Goal: Task Accomplishment & Management: Manage account settings

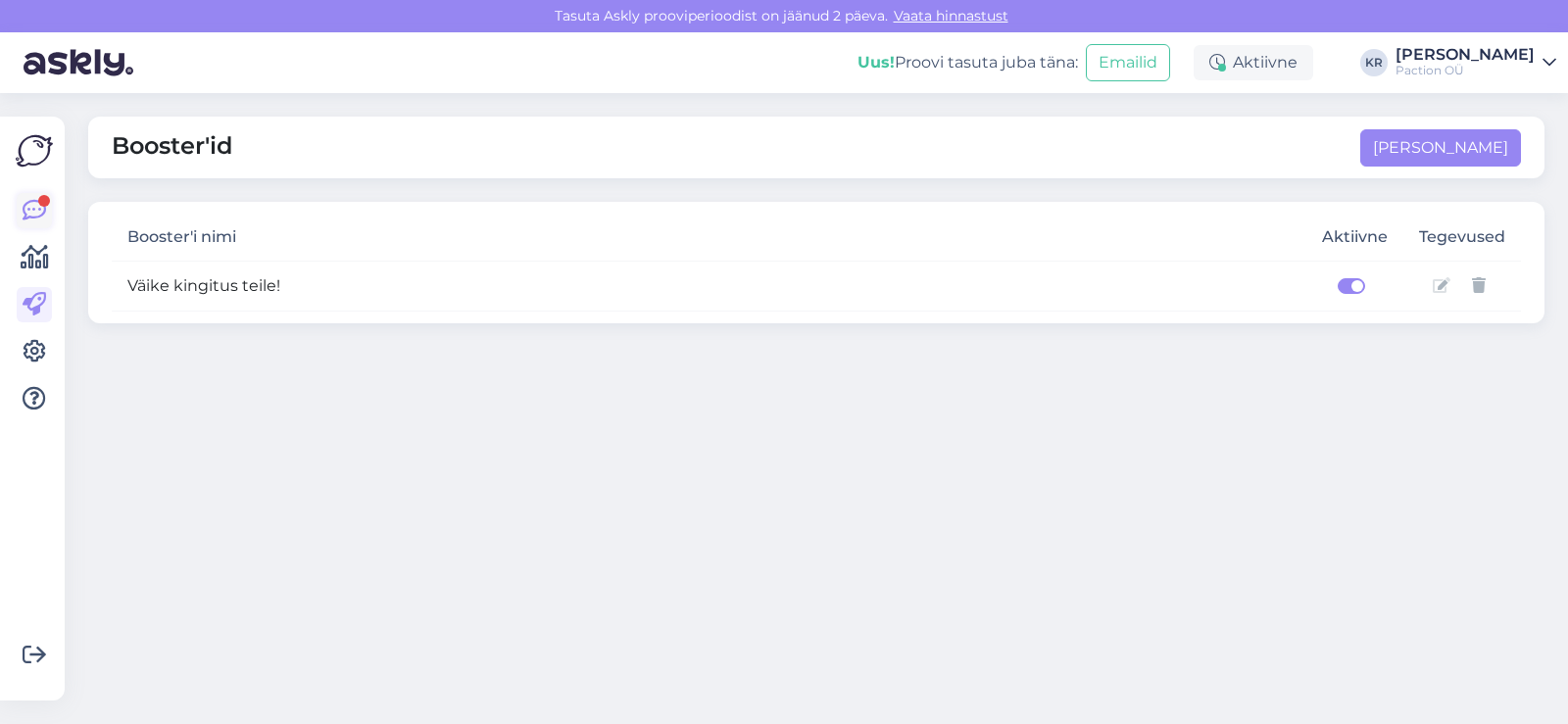
click at [36, 217] on icon at bounding box center [35, 211] width 24 height 24
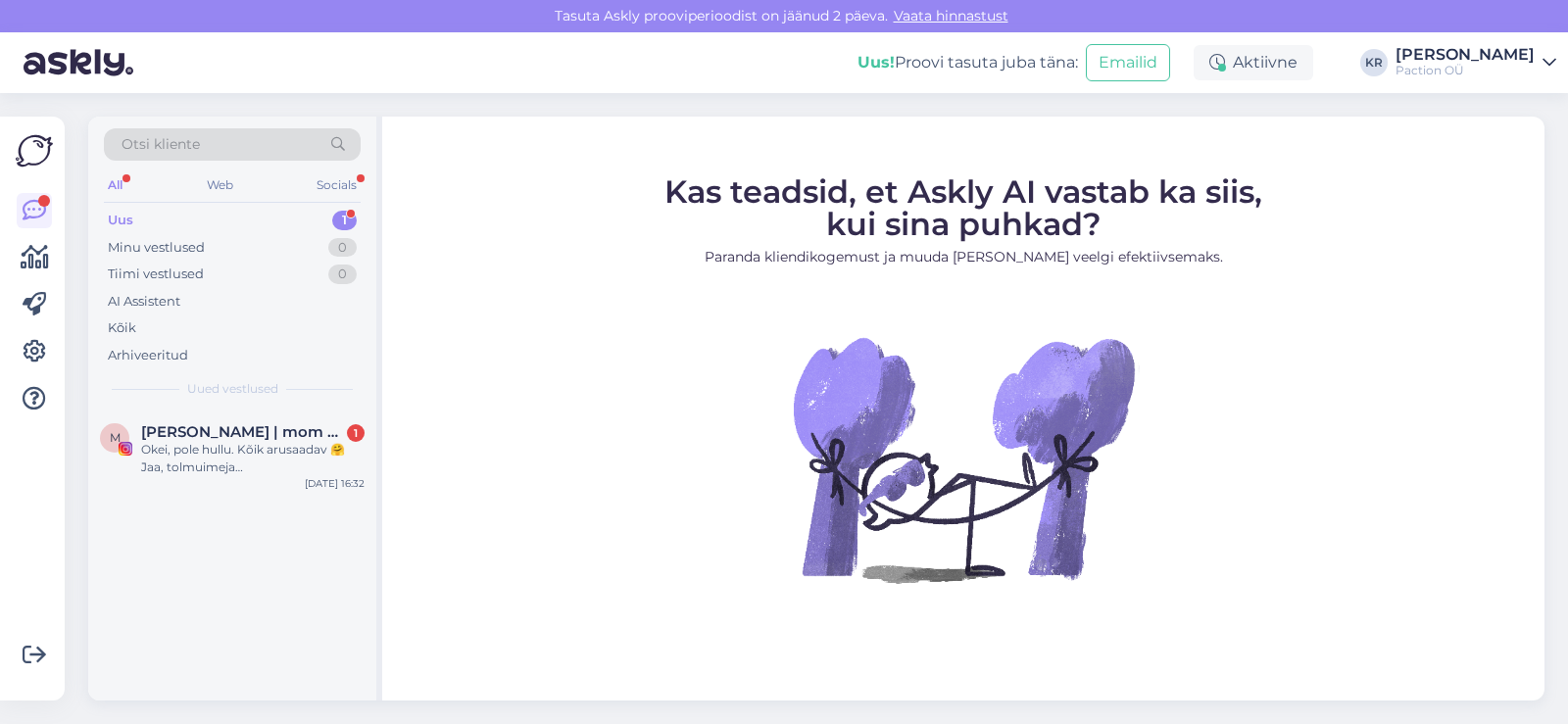
click at [195, 220] on div "Uus 1" at bounding box center [232, 220] width 257 height 28
click at [177, 431] on span "[PERSON_NAME] | mom 🤍 | ugc" at bounding box center [242, 432] width 204 height 18
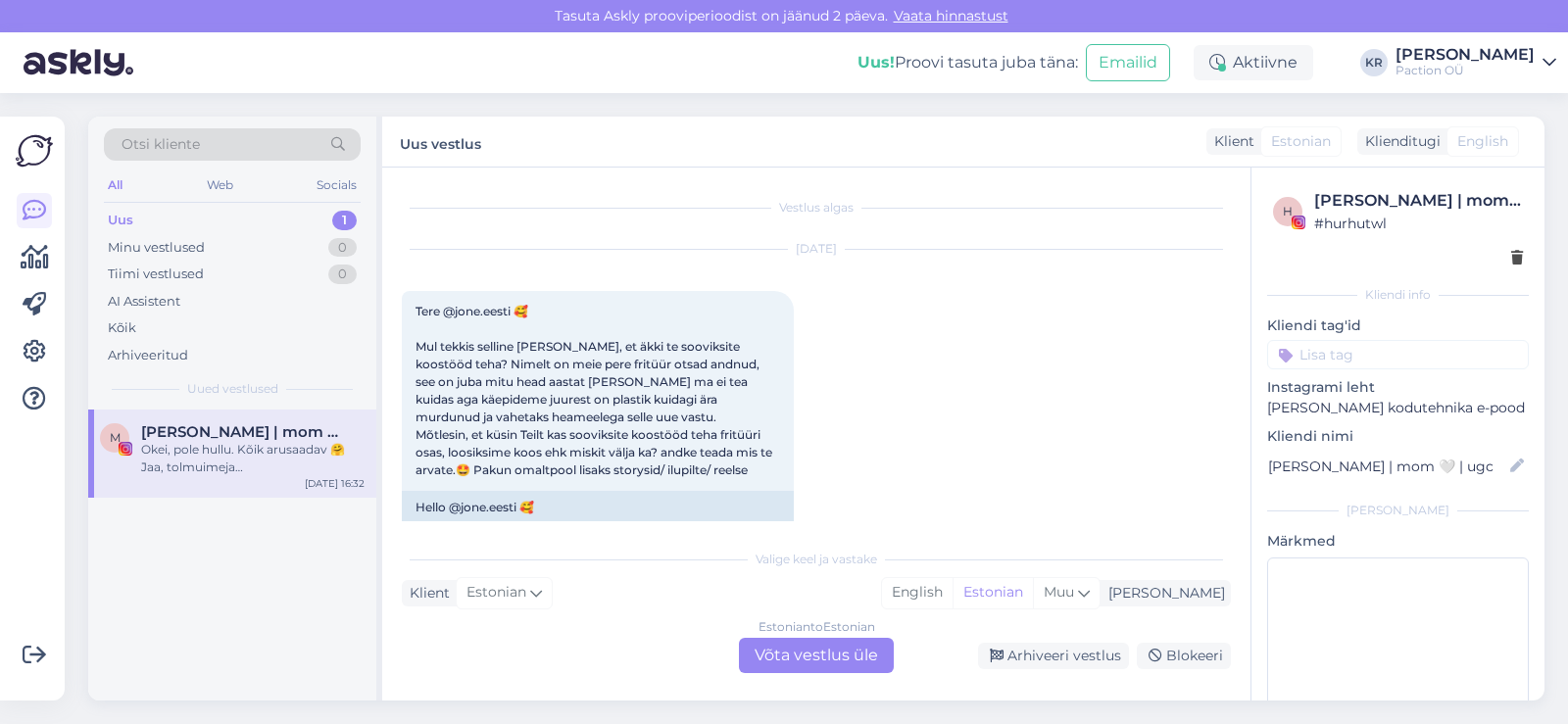
scroll to position [712, 0]
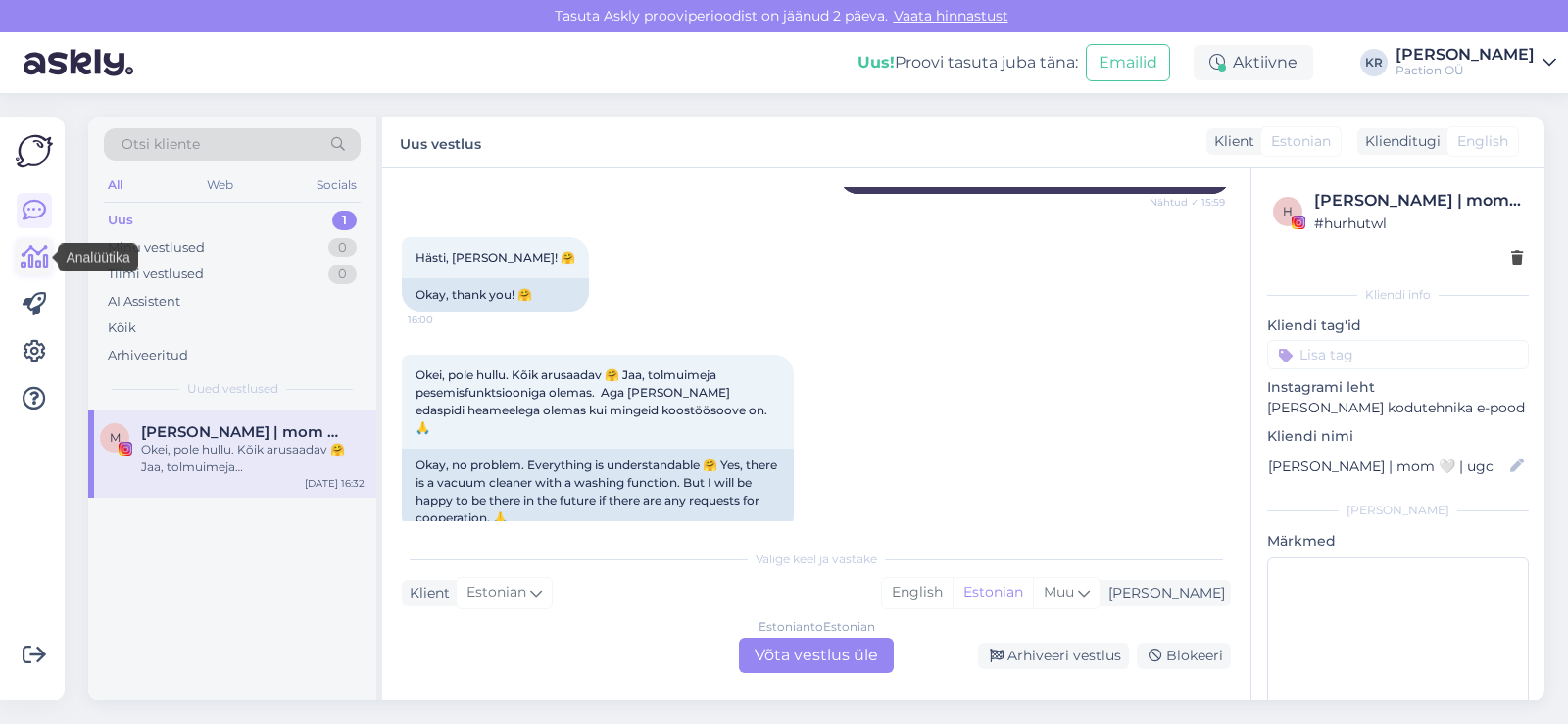
click at [38, 249] on icon at bounding box center [35, 258] width 29 height 24
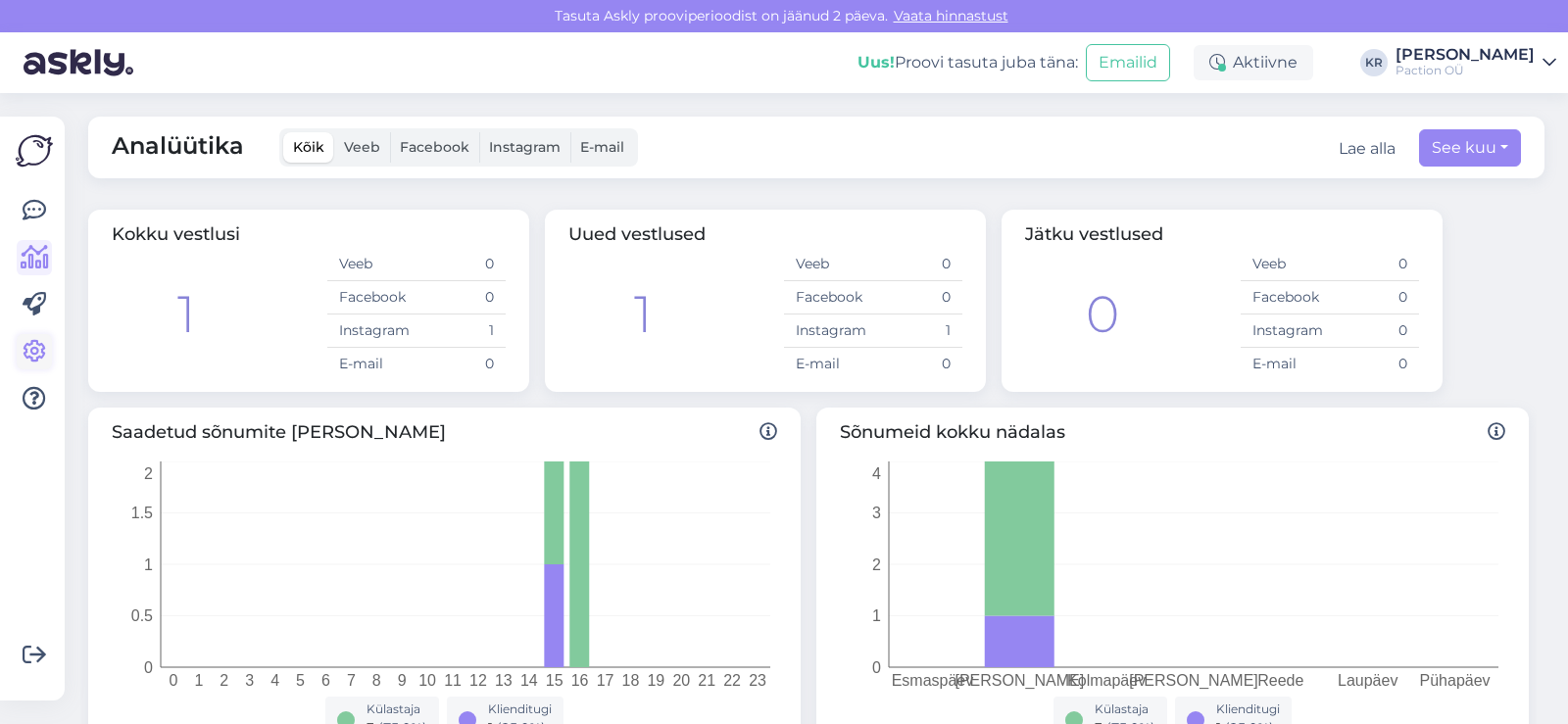
click at [34, 345] on icon at bounding box center [35, 352] width 24 height 24
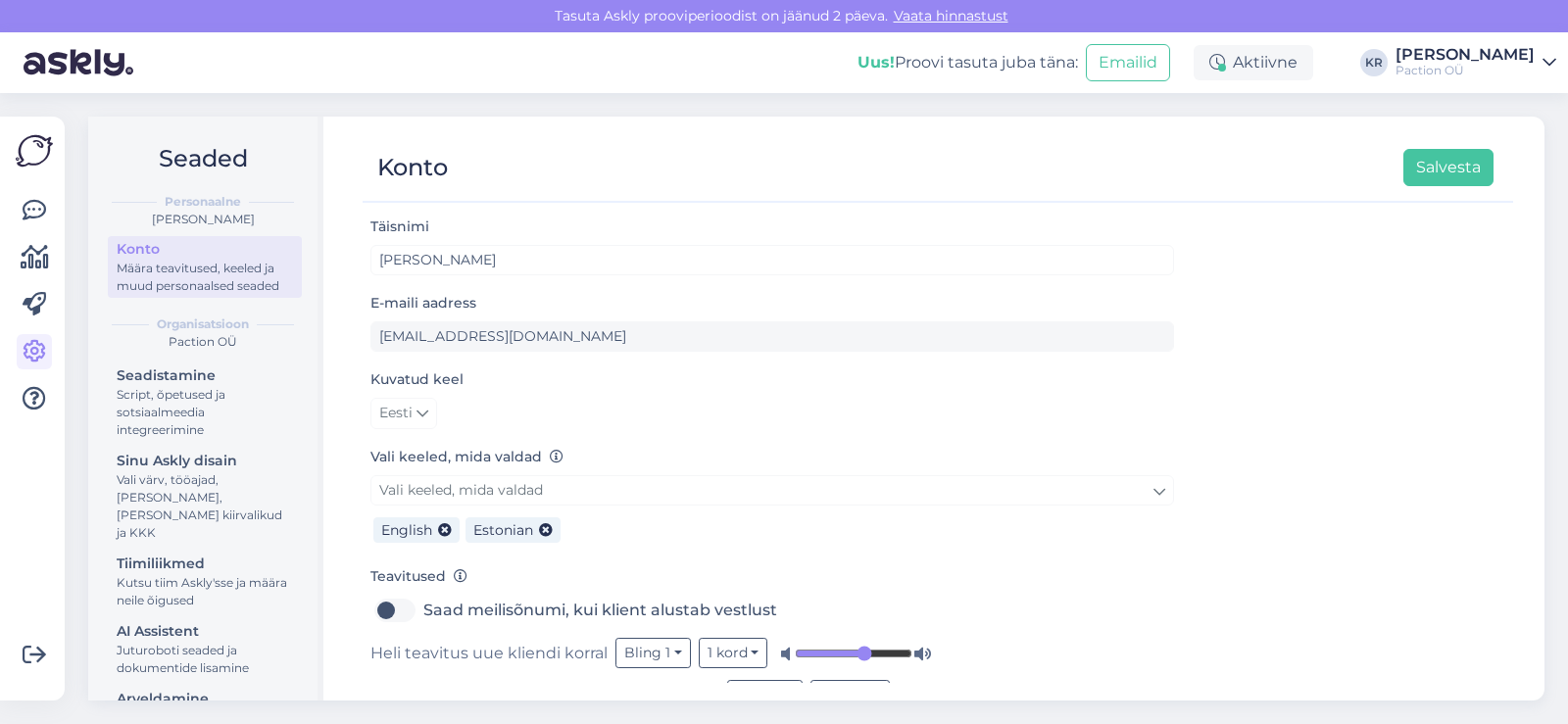
scroll to position [65, 0]
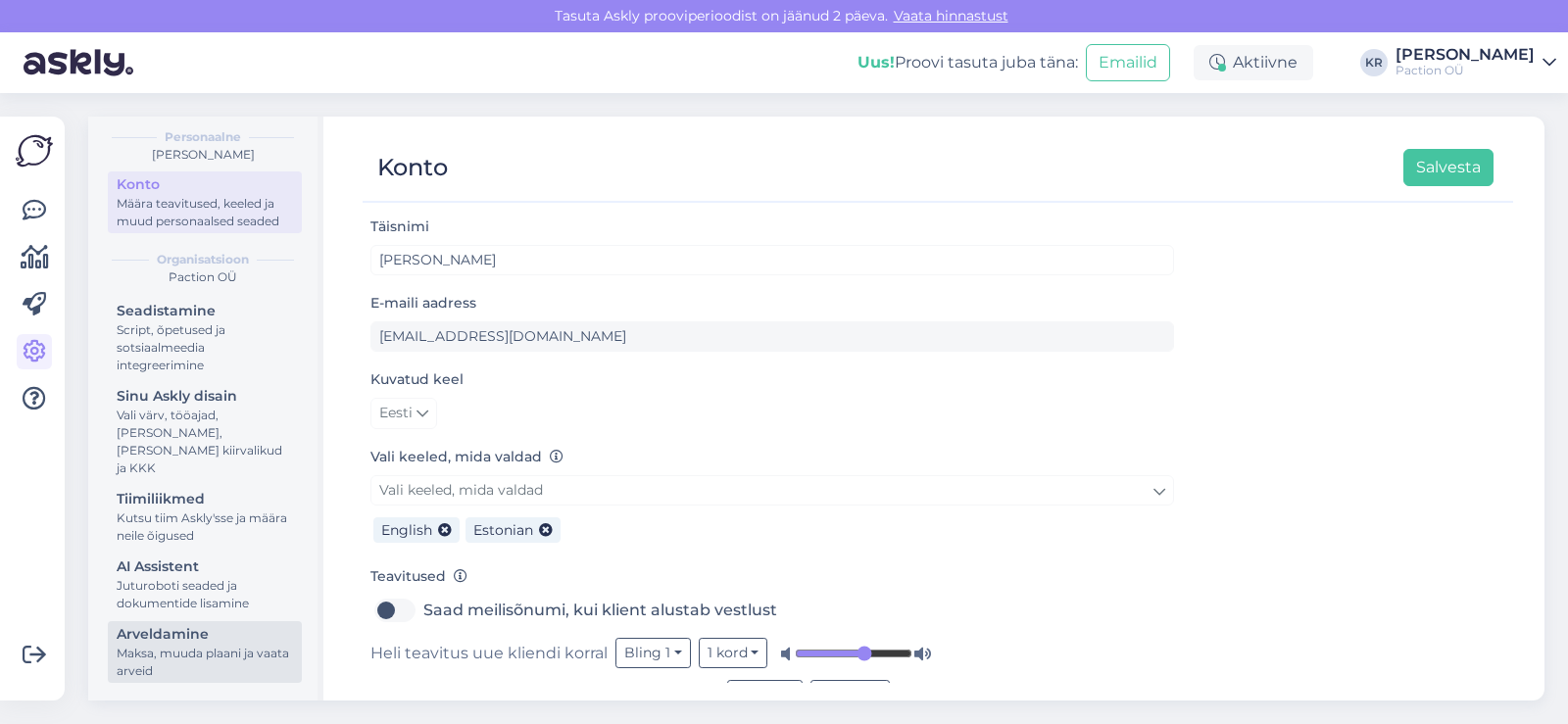
click at [211, 641] on div "Arveldamine" at bounding box center [205, 635] width 177 height 21
